Goal: Task Accomplishment & Management: Complete application form

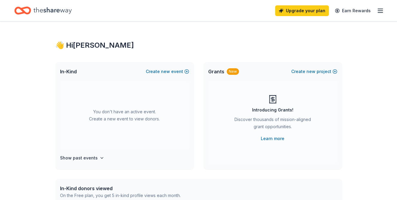
click at [50, 13] on icon "Home" at bounding box center [52, 10] width 38 height 12
click at [381, 11] on icon "button" at bounding box center [379, 10] width 7 height 7
click at [142, 82] on div "You don't have an active event. Create a new event to view donors." at bounding box center [124, 115] width 129 height 69
click at [187, 72] on button "Create new event" at bounding box center [167, 71] width 43 height 7
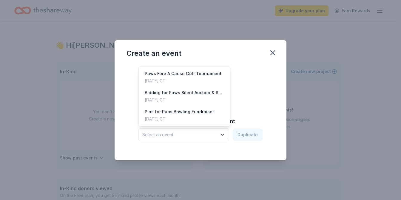
click at [184, 137] on span "Select an event" at bounding box center [179, 134] width 75 height 7
click at [268, 92] on div "Create from scratch Continue or Duplicate an existing event Select an event Dup…" at bounding box center [201, 107] width 148 height 87
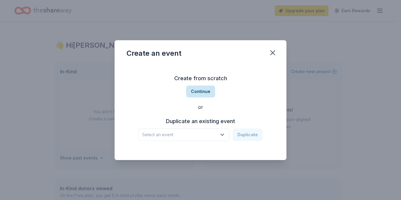
click at [195, 92] on button "Continue" at bounding box center [200, 92] width 29 height 12
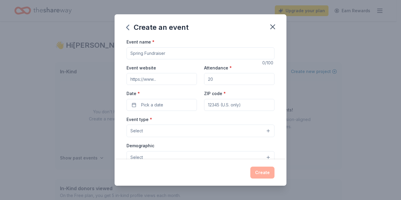
click at [158, 53] on input "Event name *" at bounding box center [201, 53] width 148 height 12
type input "Pints, Paws & Santa Claus Holiday Fair & Pet Photos with Santa!"
click at [219, 79] on input "Attendance *" at bounding box center [239, 79] width 70 height 12
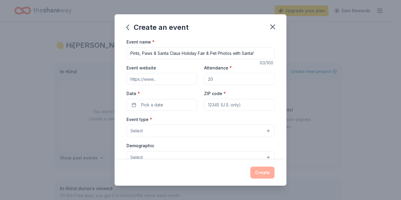
click at [219, 79] on input "Attendance *" at bounding box center [239, 79] width 70 height 12
type input "250"
click at [157, 104] on span "Pick a date" at bounding box center [152, 104] width 22 height 7
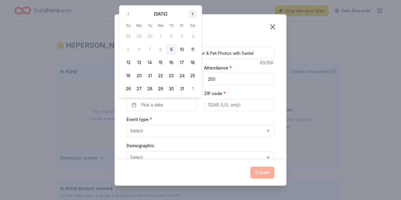
click at [193, 14] on button "Go to next month" at bounding box center [193, 14] width 8 height 8
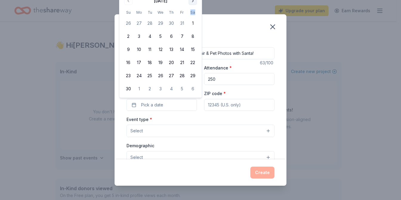
click at [193, 14] on th "Sa" at bounding box center [192, 12] width 11 height 6
click at [192, 1] on button "Go to next month" at bounding box center [193, 1] width 8 height 8
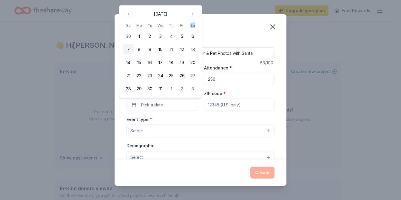
click at [127, 49] on button "7" at bounding box center [128, 49] width 11 height 11
click at [227, 104] on input "ZIP code *" at bounding box center [239, 105] width 70 height 12
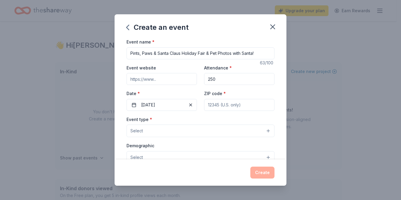
paste input "06026"
type input "06026"
click at [173, 129] on button "Select" at bounding box center [201, 131] width 148 height 13
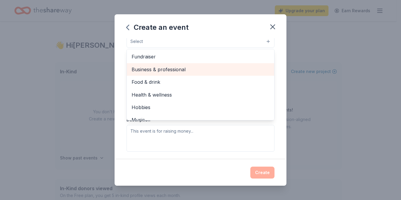
scroll to position [60, 0]
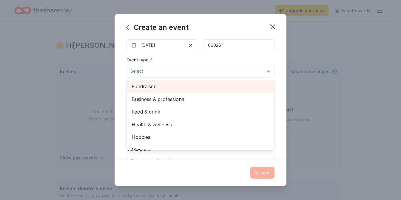
click at [150, 87] on span "Fundraiser" at bounding box center [201, 87] width 138 height 8
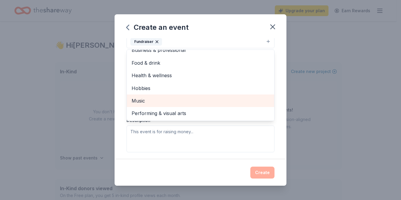
scroll to position [0, 0]
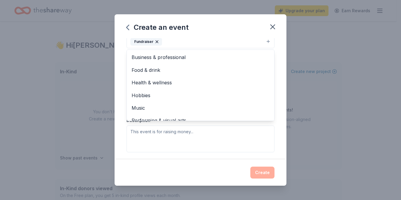
click at [275, 81] on div "Event name * Pints, Paws & Santa Claus Holiday Fair & Pet Photos with Santa! 63…" at bounding box center [201, 98] width 172 height 121
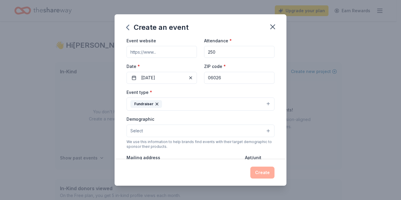
scroll to position [57, 0]
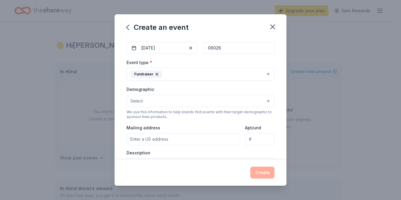
click at [179, 100] on button "Select" at bounding box center [201, 101] width 148 height 13
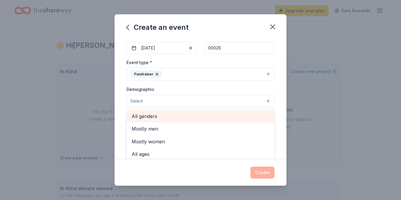
click at [151, 114] on span "All genders" at bounding box center [201, 117] width 138 height 8
click at [151, 125] on span "Mostly men" at bounding box center [201, 129] width 138 height 8
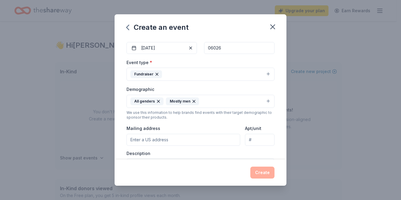
click at [192, 101] on icon "button" at bounding box center [194, 101] width 5 height 5
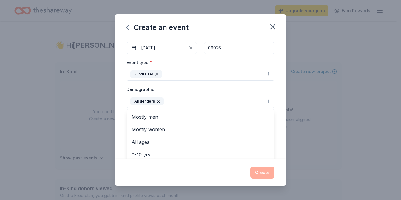
click at [194, 99] on button "All genders" at bounding box center [201, 101] width 148 height 13
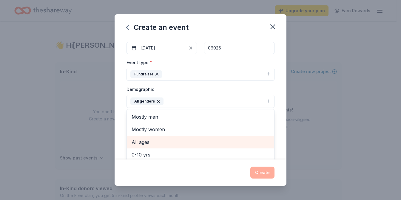
click at [138, 141] on span "All ages" at bounding box center [201, 142] width 138 height 8
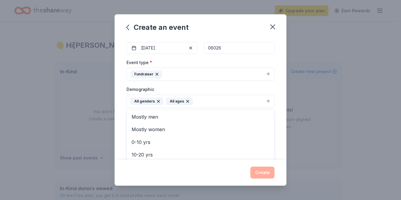
click at [275, 89] on div "Event name * Pints, Paws & Santa Claus Holiday Fair & Pet Photos with Santa! 63…" at bounding box center [201, 98] width 172 height 121
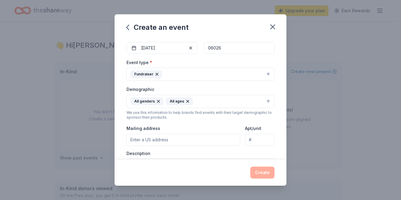
scroll to position [117, 0]
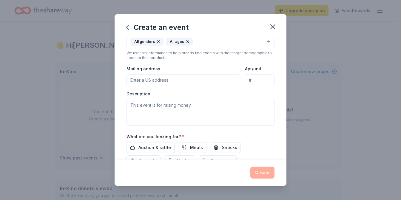
click at [159, 78] on input "Mailing address" at bounding box center [184, 80] width 114 height 12
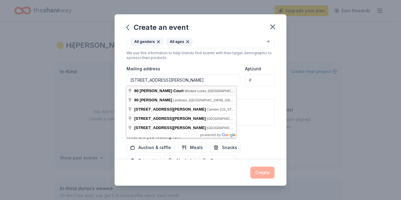
type input "[STREET_ADDRESS][PERSON_NAME]"
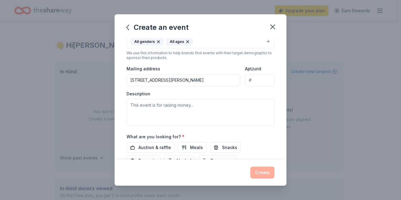
scroll to position [147, 0]
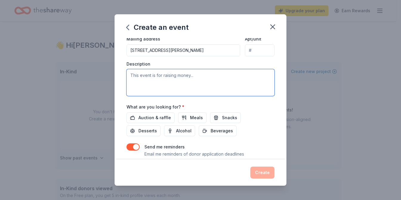
click at [173, 80] on textarea at bounding box center [201, 82] width 148 height 27
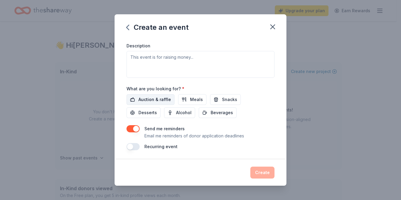
click at [154, 98] on span "Auction & raffle" at bounding box center [154, 99] width 33 height 7
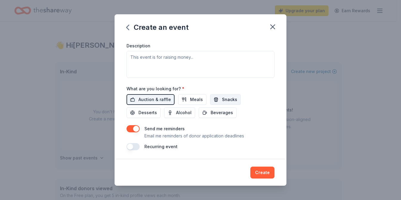
click at [225, 99] on span "Snacks" at bounding box center [229, 99] width 15 height 7
click at [182, 114] on span "Alcohol" at bounding box center [184, 112] width 16 height 7
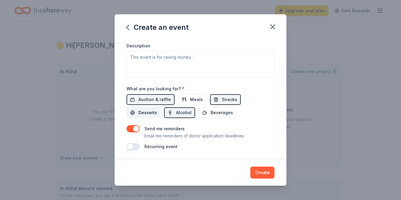
click at [141, 114] on span "Desserts" at bounding box center [147, 112] width 19 height 7
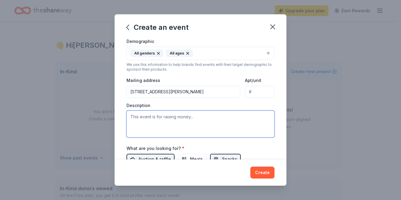
click at [150, 120] on textarea at bounding box center [201, 124] width 148 height 27
click at [164, 119] on textarea "This is" at bounding box center [201, 124] width 148 height 27
paste textarea "Join Living the Dream Dog Rescue for Pet Photos with Santa & Holiday Vendor Fai…"
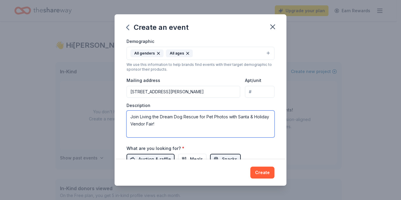
click at [196, 125] on textarea "Join Living the Dream Dog Rescue for Pet Photos with Santa & Holiday Vendor Fai…" at bounding box center [201, 124] width 148 height 27
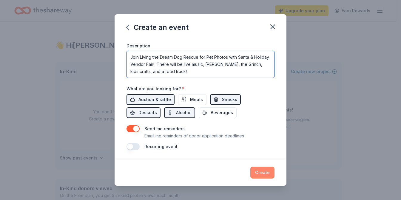
type textarea "Join Living the Dream Dog Rescue for Pet Photos with Santa & Holiday Vendor Fai…"
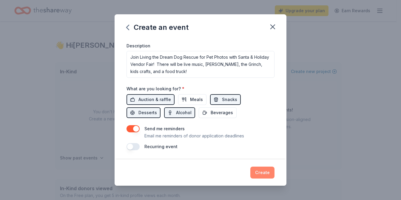
click at [261, 170] on button "Create" at bounding box center [262, 173] width 24 height 12
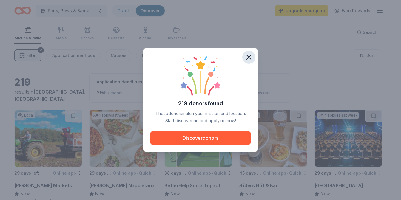
click at [249, 61] on icon "button" at bounding box center [249, 57] width 8 height 8
